Goal: Find specific page/section: Find specific page/section

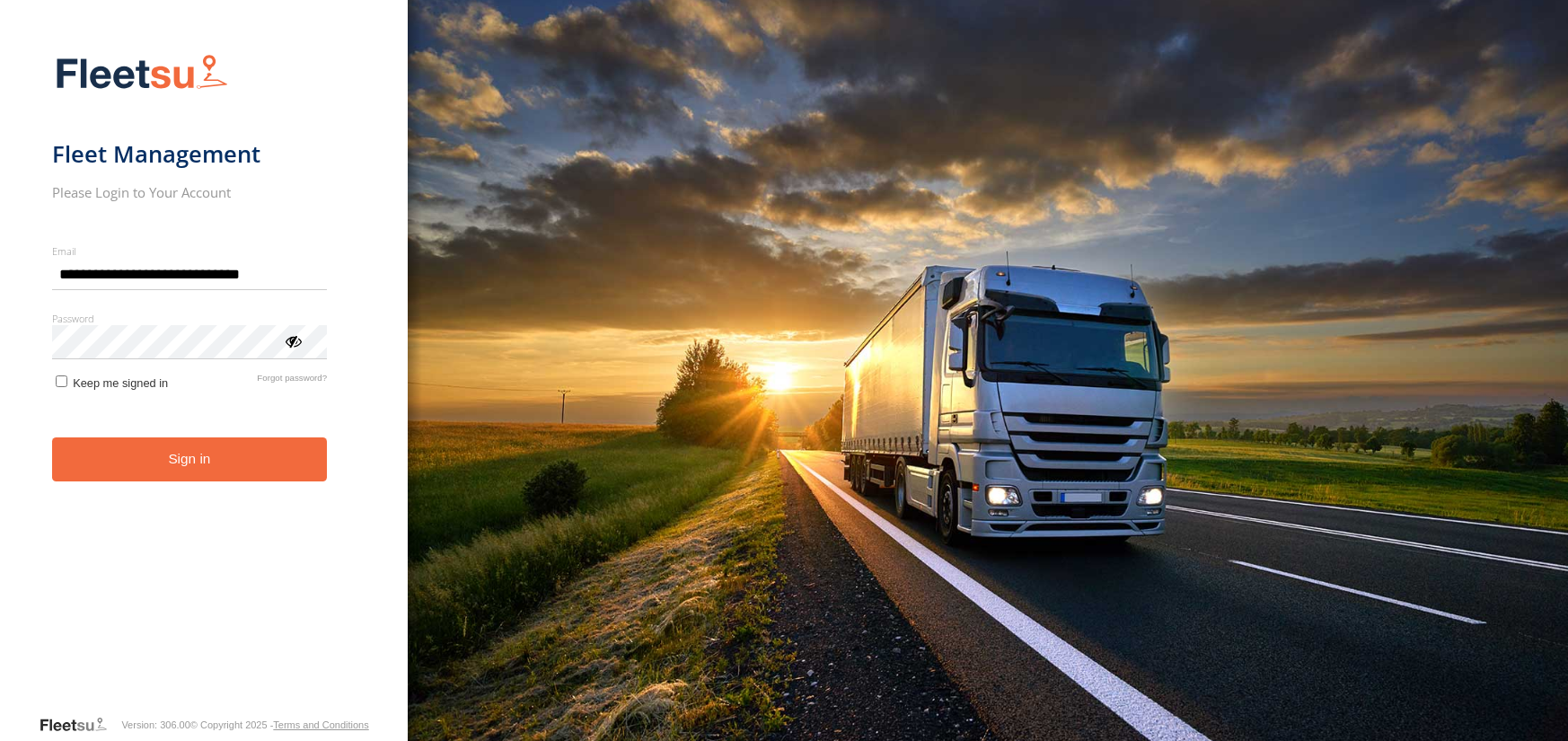
click at [183, 481] on button "Sign in" at bounding box center [189, 460] width 276 height 44
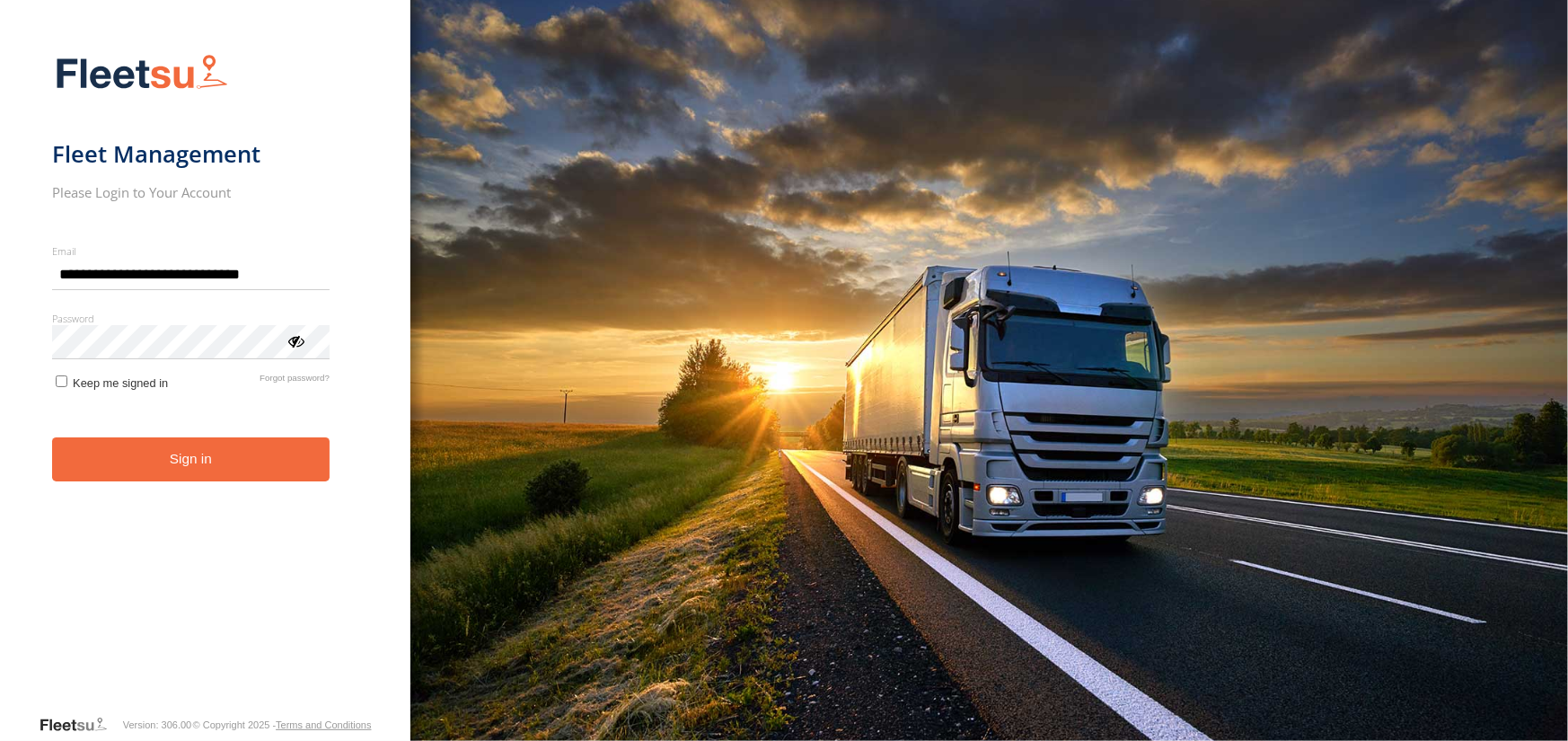
click at [193, 465] on button "Sign in" at bounding box center [190, 460] width 278 height 44
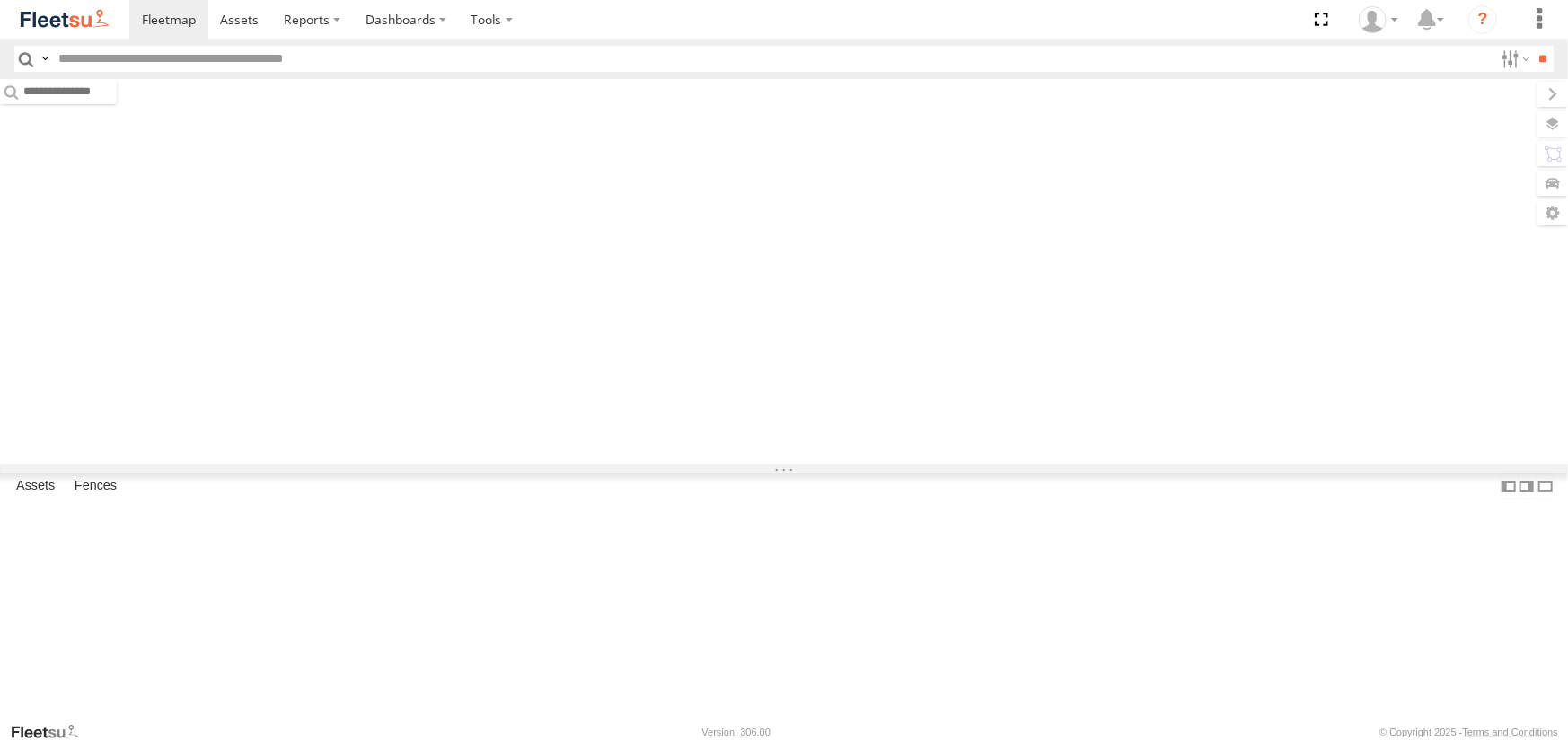
click at [183, 48] on input "text" at bounding box center [772, 58] width 1442 height 26
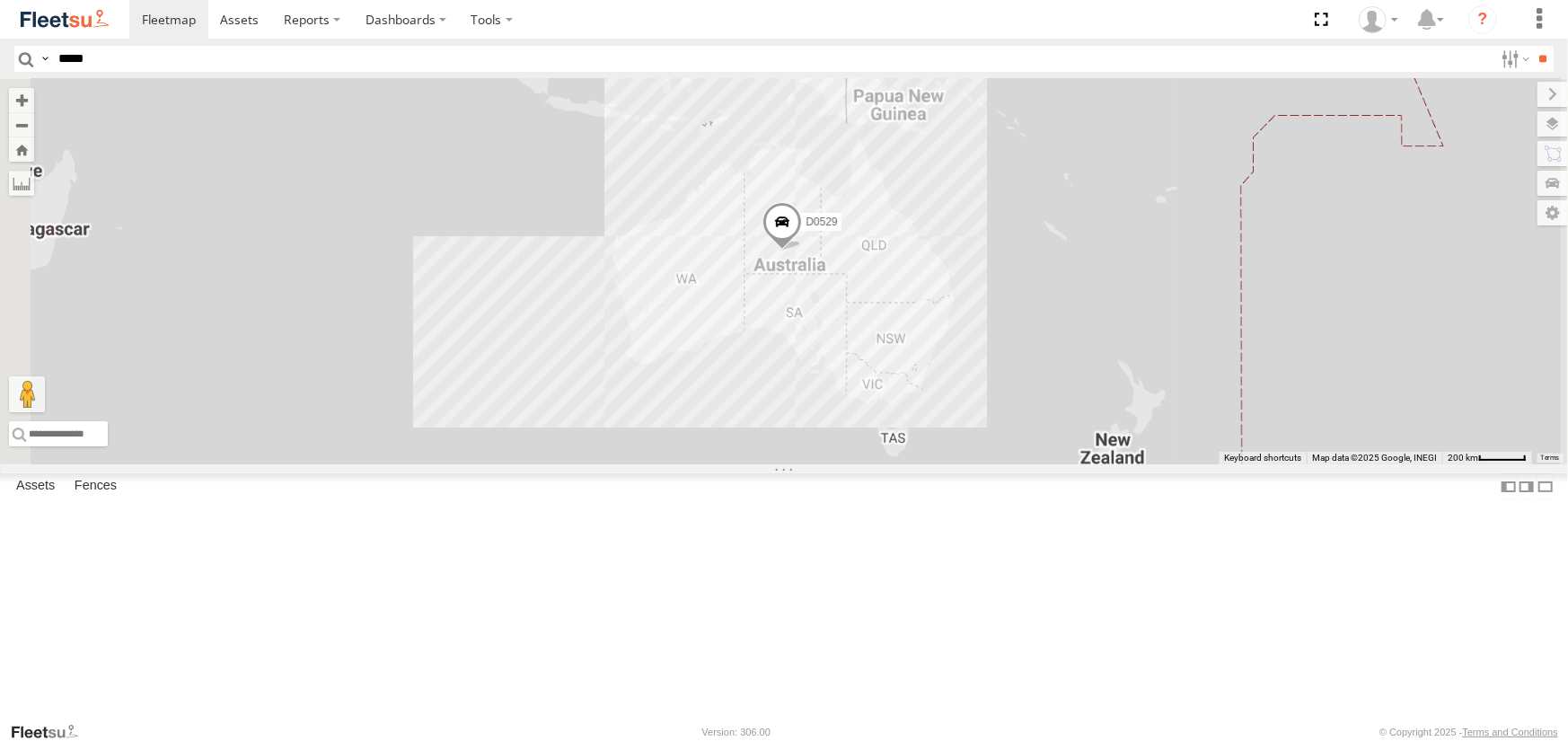
type input "*****"
click at [1533, 46] on input "**" at bounding box center [1543, 58] width 21 height 26
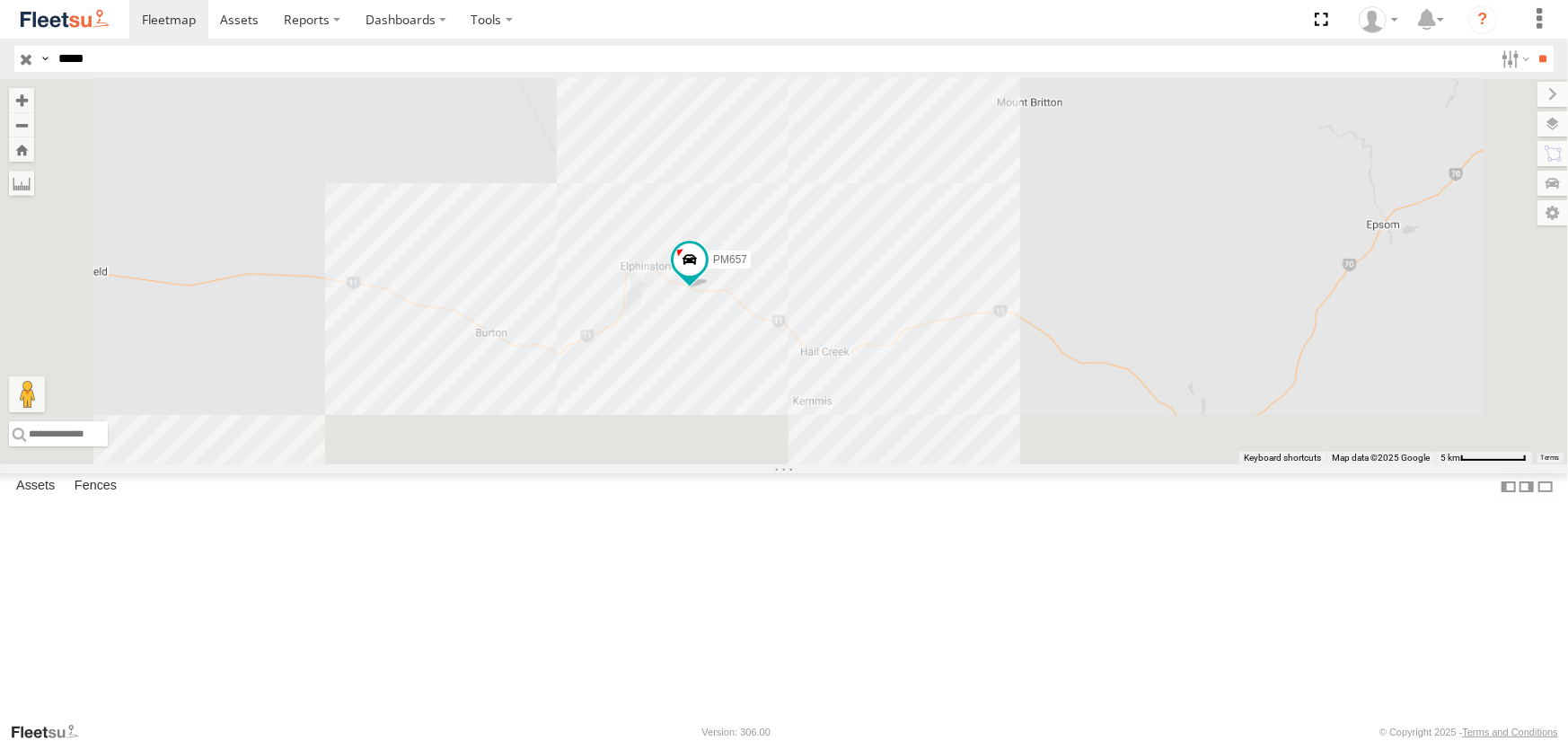
drag, startPoint x: 923, startPoint y: 684, endPoint x: 905, endPoint y: 385, distance: 299.5
click at [905, 385] on div "PM657" at bounding box center [784, 271] width 1568 height 385
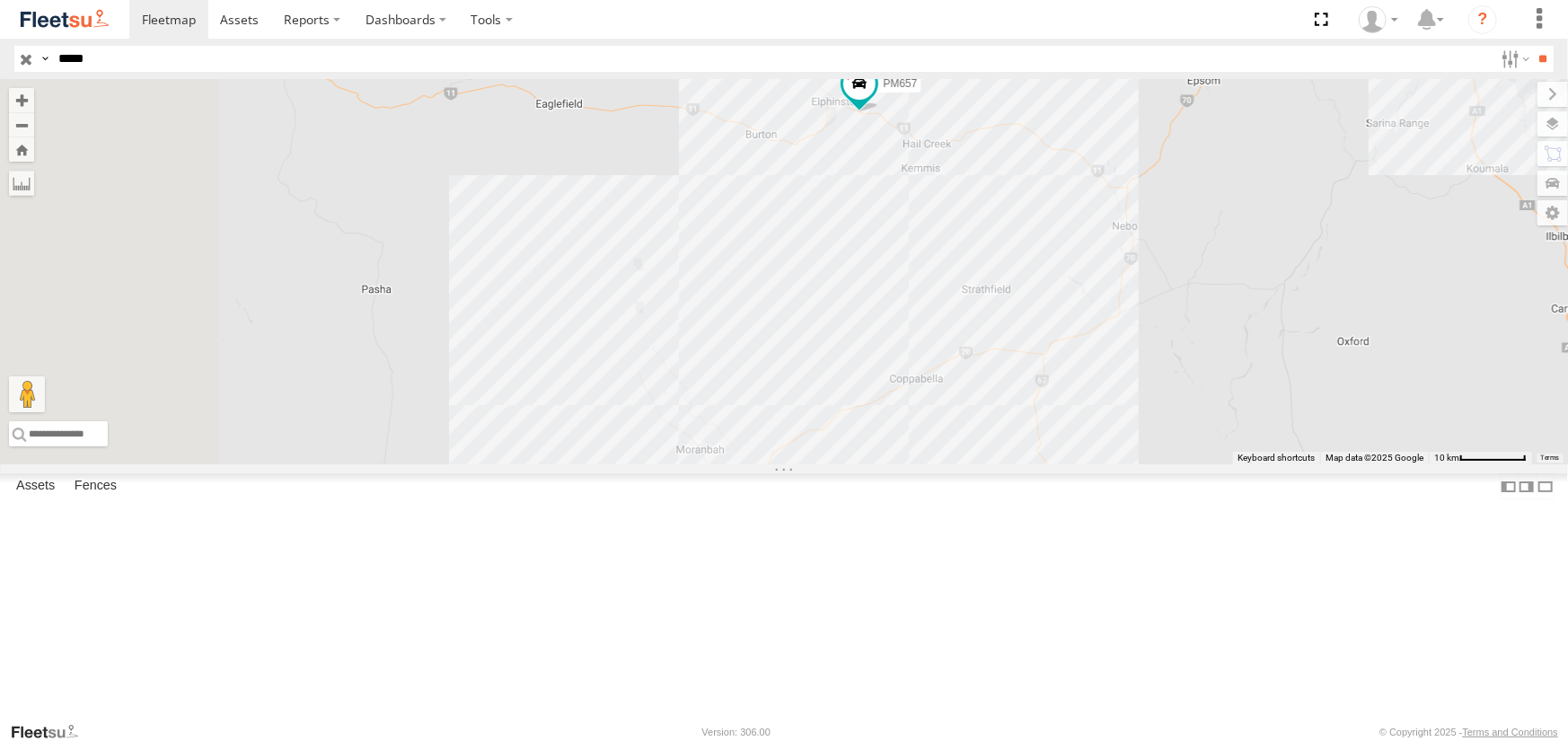
drag, startPoint x: 865, startPoint y: 412, endPoint x: 948, endPoint y: 401, distance: 83.7
click at [948, 401] on div "PM657" at bounding box center [784, 271] width 1568 height 385
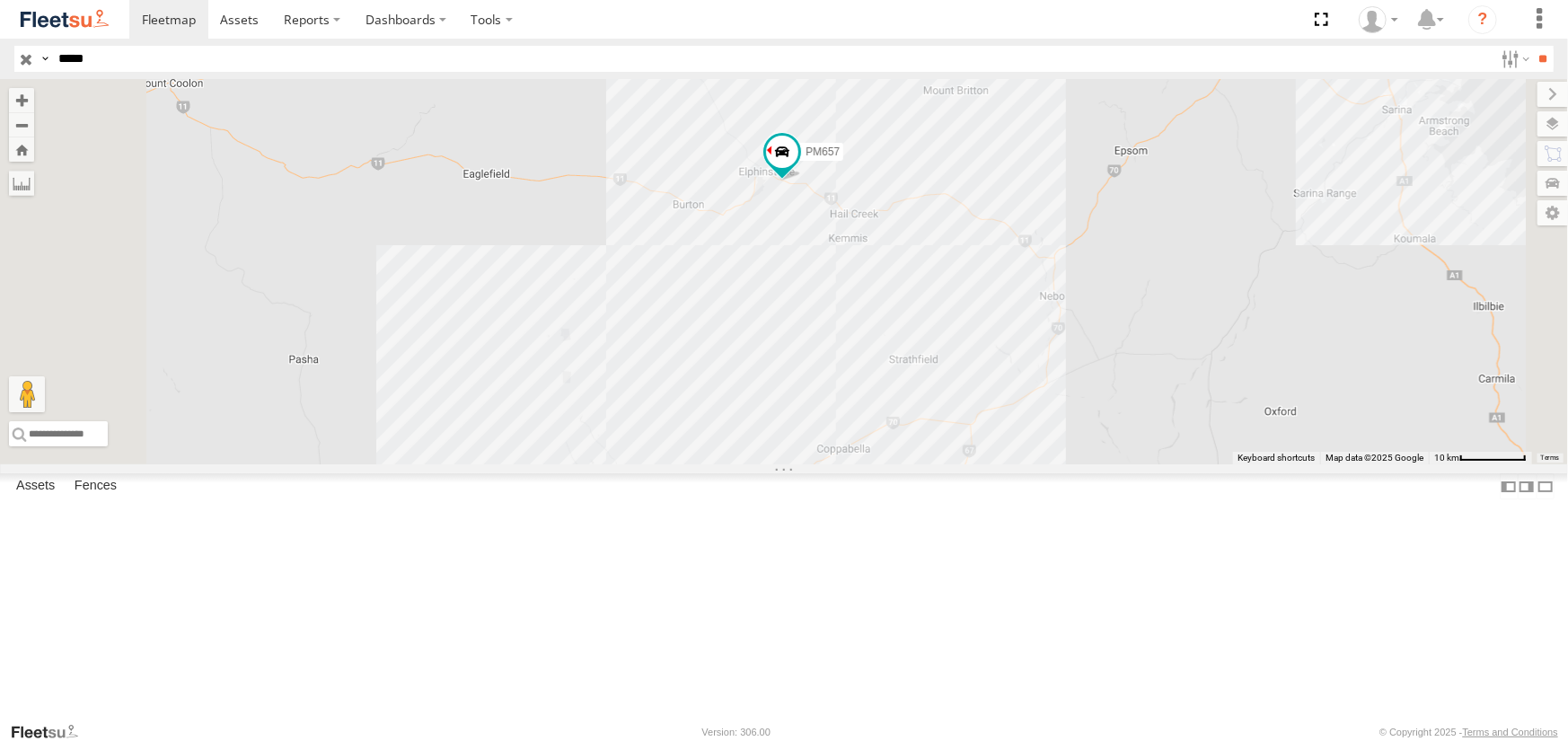
drag, startPoint x: 996, startPoint y: 269, endPoint x: 910, endPoint y: 355, distance: 121.6
click at [918, 354] on div "PM657" at bounding box center [784, 271] width 1568 height 385
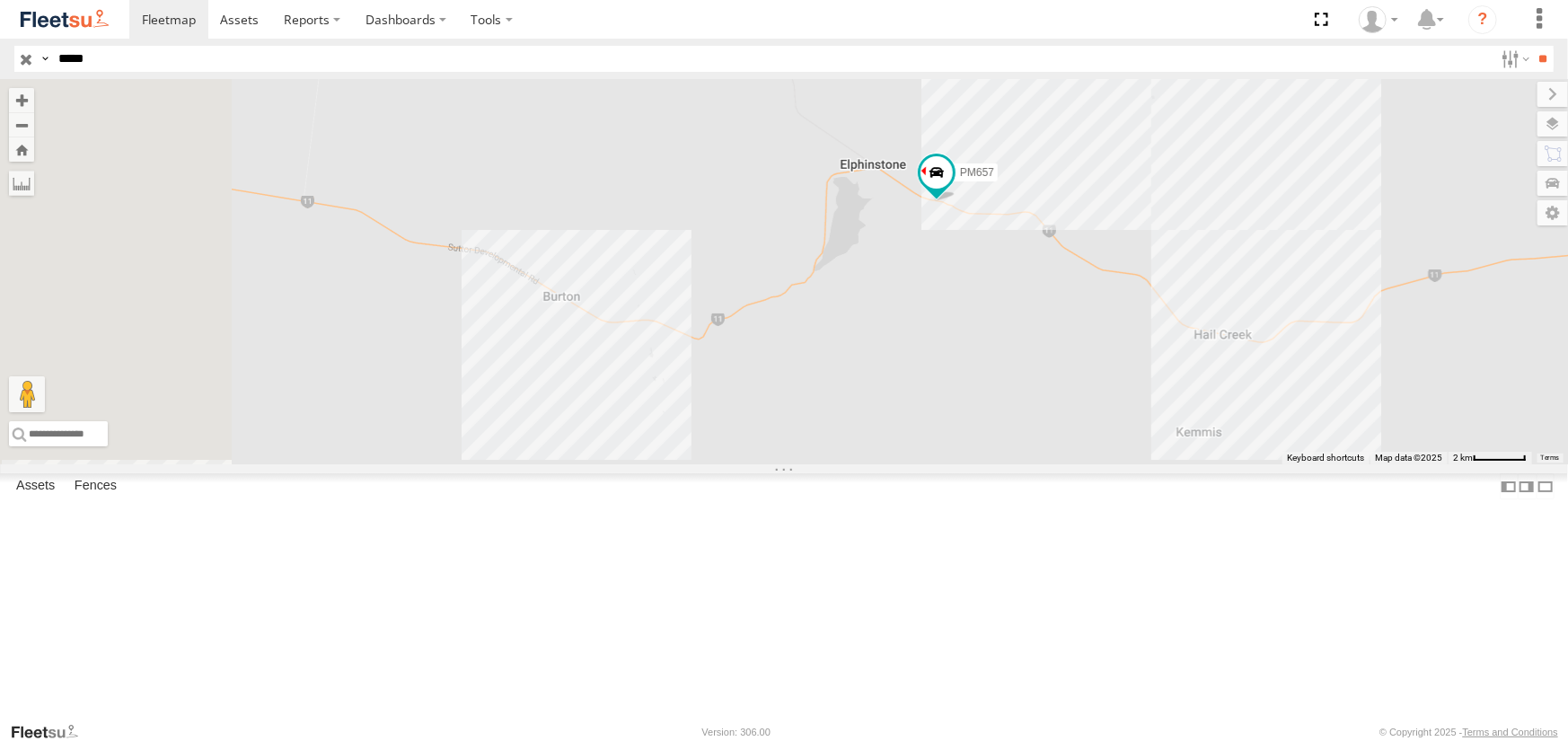
drag, startPoint x: 1086, startPoint y: 248, endPoint x: 1162, endPoint y: 217, distance: 82.1
click at [1160, 219] on div "PM657" at bounding box center [784, 271] width 1568 height 385
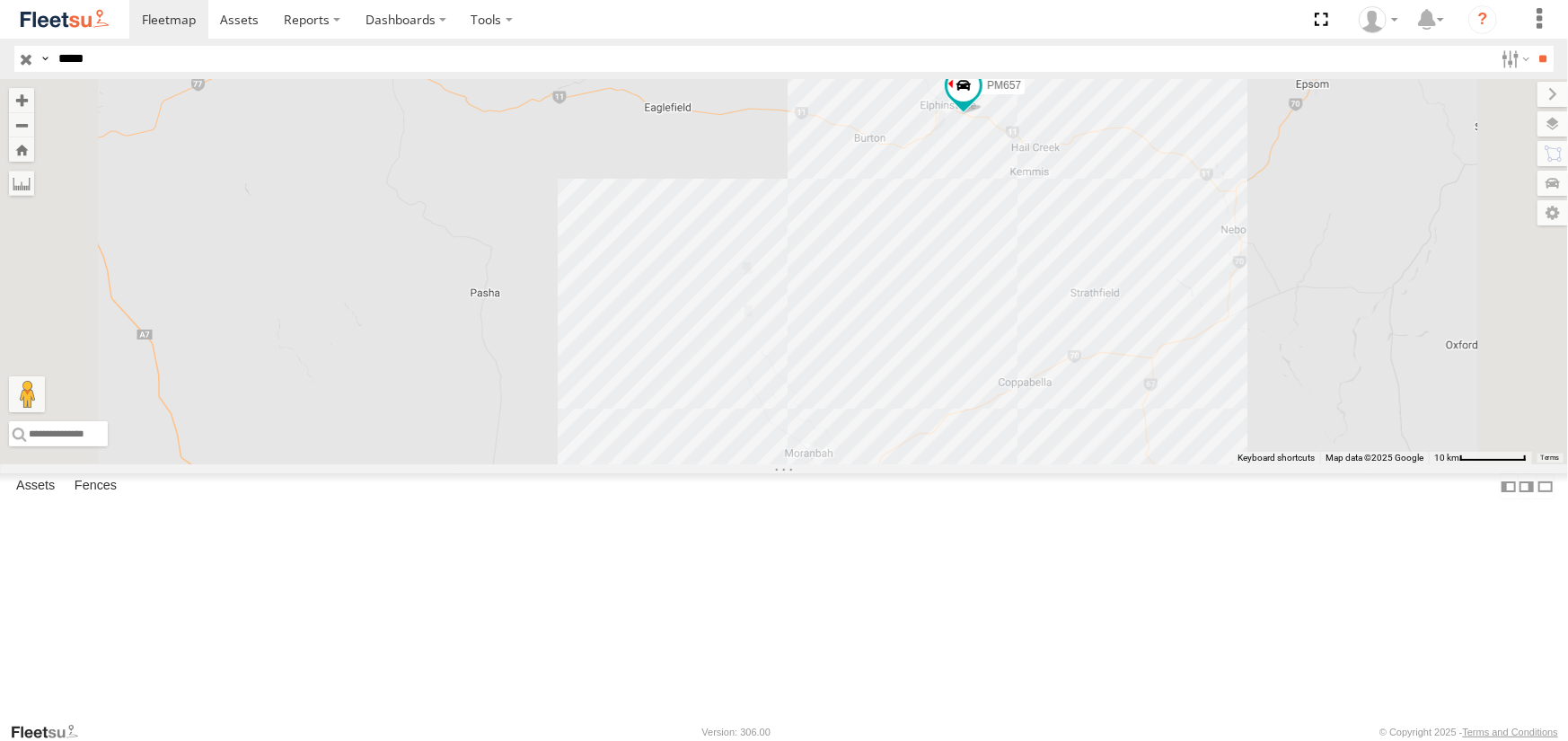
drag, startPoint x: 930, startPoint y: 259, endPoint x: 944, endPoint y: 282, distance: 26.9
click at [944, 282] on div "PM657" at bounding box center [784, 271] width 1568 height 385
